Goal: Task Accomplishment & Management: Use online tool/utility

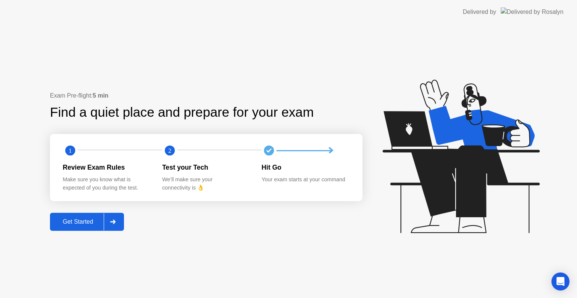
click at [76, 221] on div "Get Started" at bounding box center [77, 222] width 51 height 7
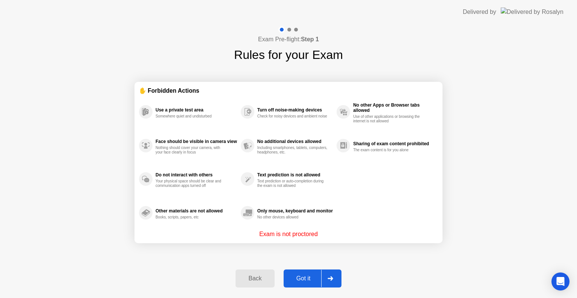
click at [304, 279] on div "Got it" at bounding box center [303, 278] width 35 height 7
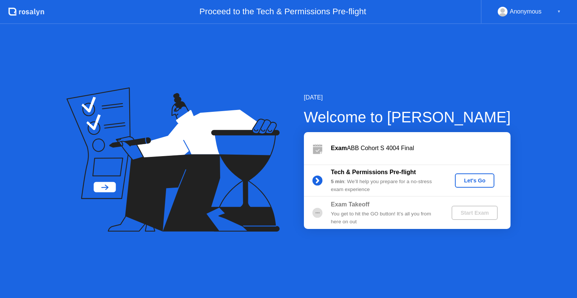
click at [476, 179] on div "Let's Go" at bounding box center [474, 181] width 33 height 6
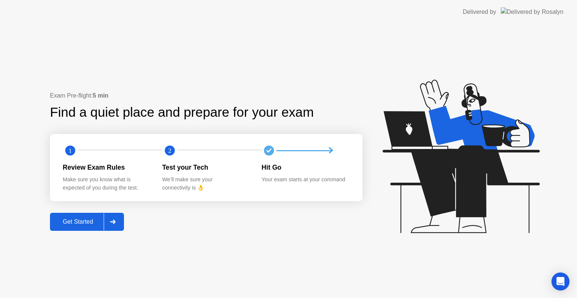
click at [80, 219] on div "Get Started" at bounding box center [77, 222] width 51 height 7
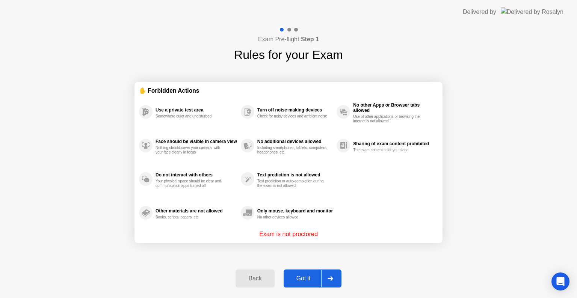
click at [303, 277] on div "Got it" at bounding box center [303, 278] width 35 height 7
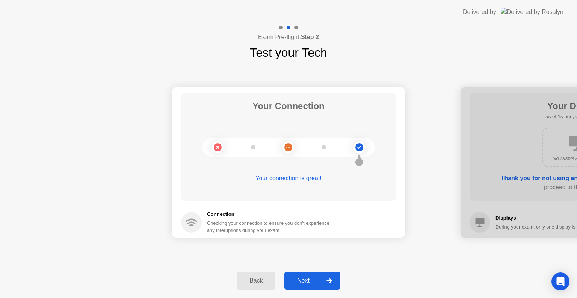
click at [303, 282] on div "Next" at bounding box center [303, 281] width 33 height 7
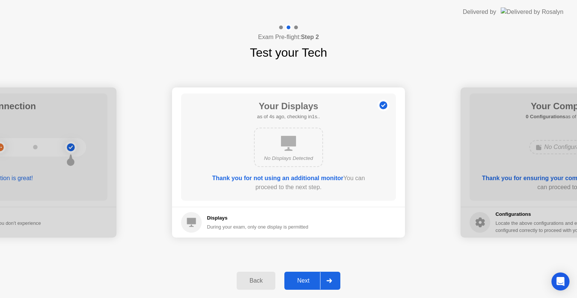
click at [303, 282] on div "Next" at bounding box center [303, 281] width 33 height 7
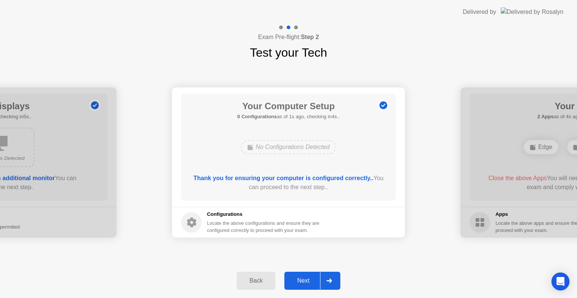
click at [303, 282] on div "Next" at bounding box center [303, 281] width 33 height 7
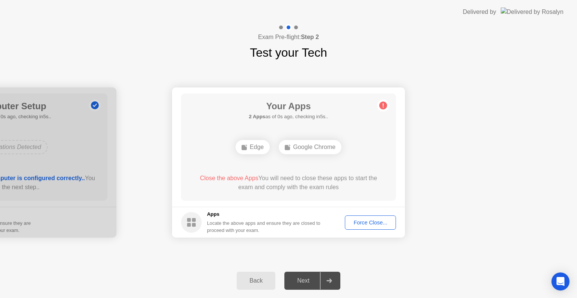
click at [374, 224] on div "Force Close..." at bounding box center [371, 223] width 46 height 6
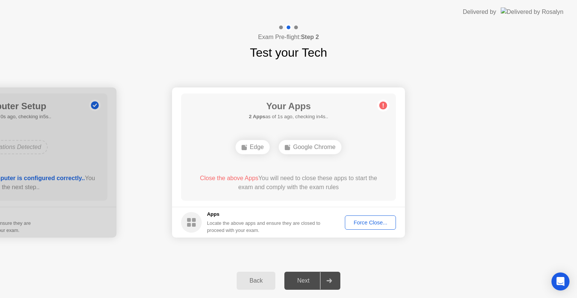
click at [366, 225] on div "Force Close..." at bounding box center [371, 223] width 46 height 6
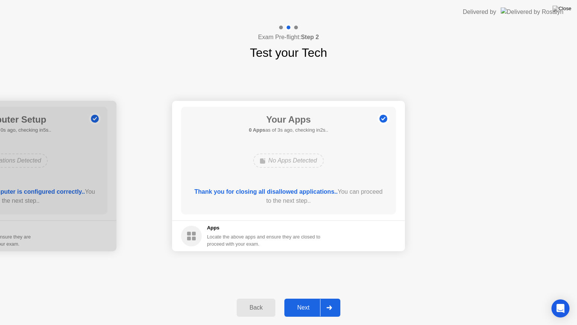
click at [300, 298] on div "Next" at bounding box center [303, 307] width 33 height 7
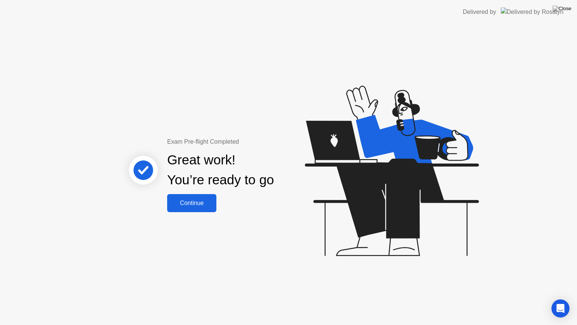
click at [188, 203] on div "Continue" at bounding box center [191, 203] width 45 height 7
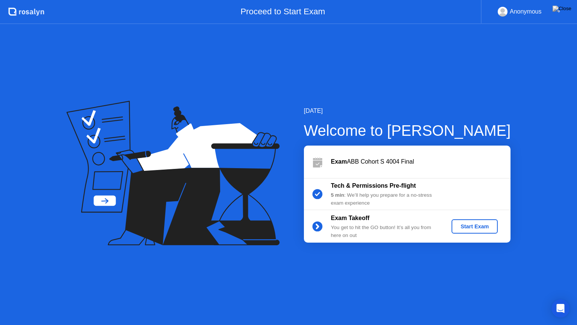
click at [475, 229] on div "Start Exam" at bounding box center [475, 226] width 40 height 6
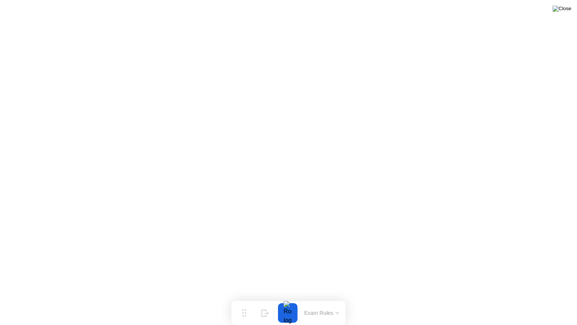
click at [565, 12] on img at bounding box center [562, 9] width 19 height 6
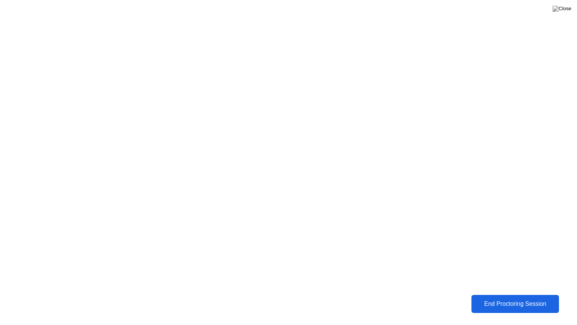
click at [486, 298] on div "End Proctoring Session" at bounding box center [514, 303] width 83 height 7
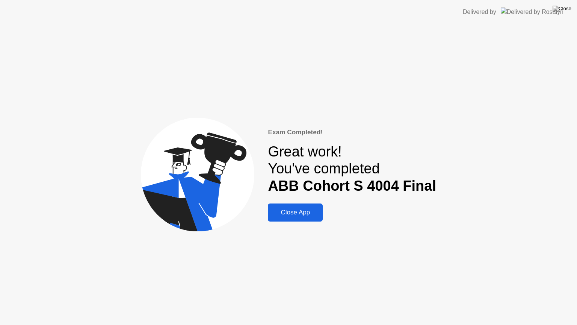
click at [315, 214] on div "Close App" at bounding box center [295, 213] width 50 height 8
